Goal: Check status

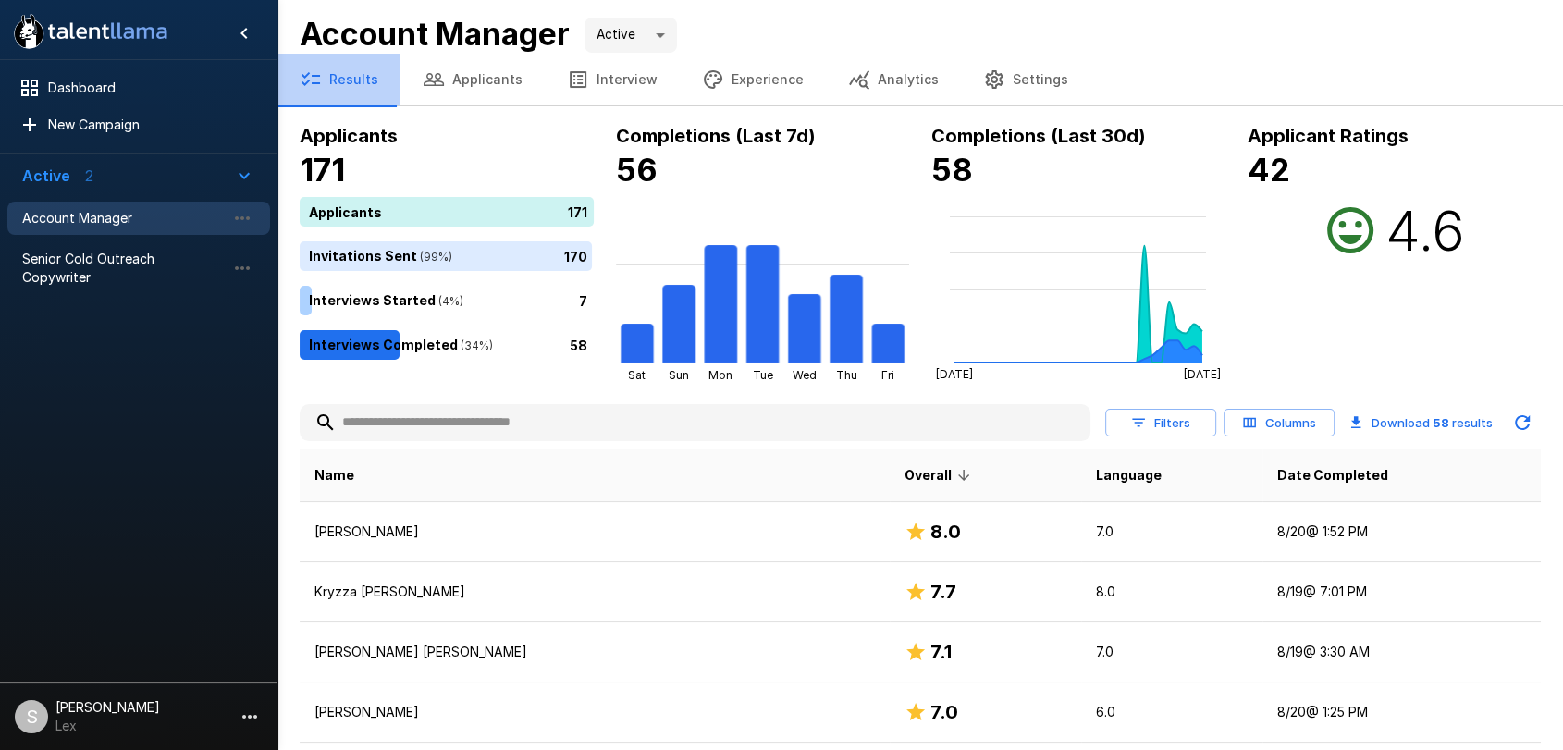
click at [341, 86] on button "Results" at bounding box center [338, 80] width 123 height 52
